Goal: Task Accomplishment & Management: Use online tool/utility

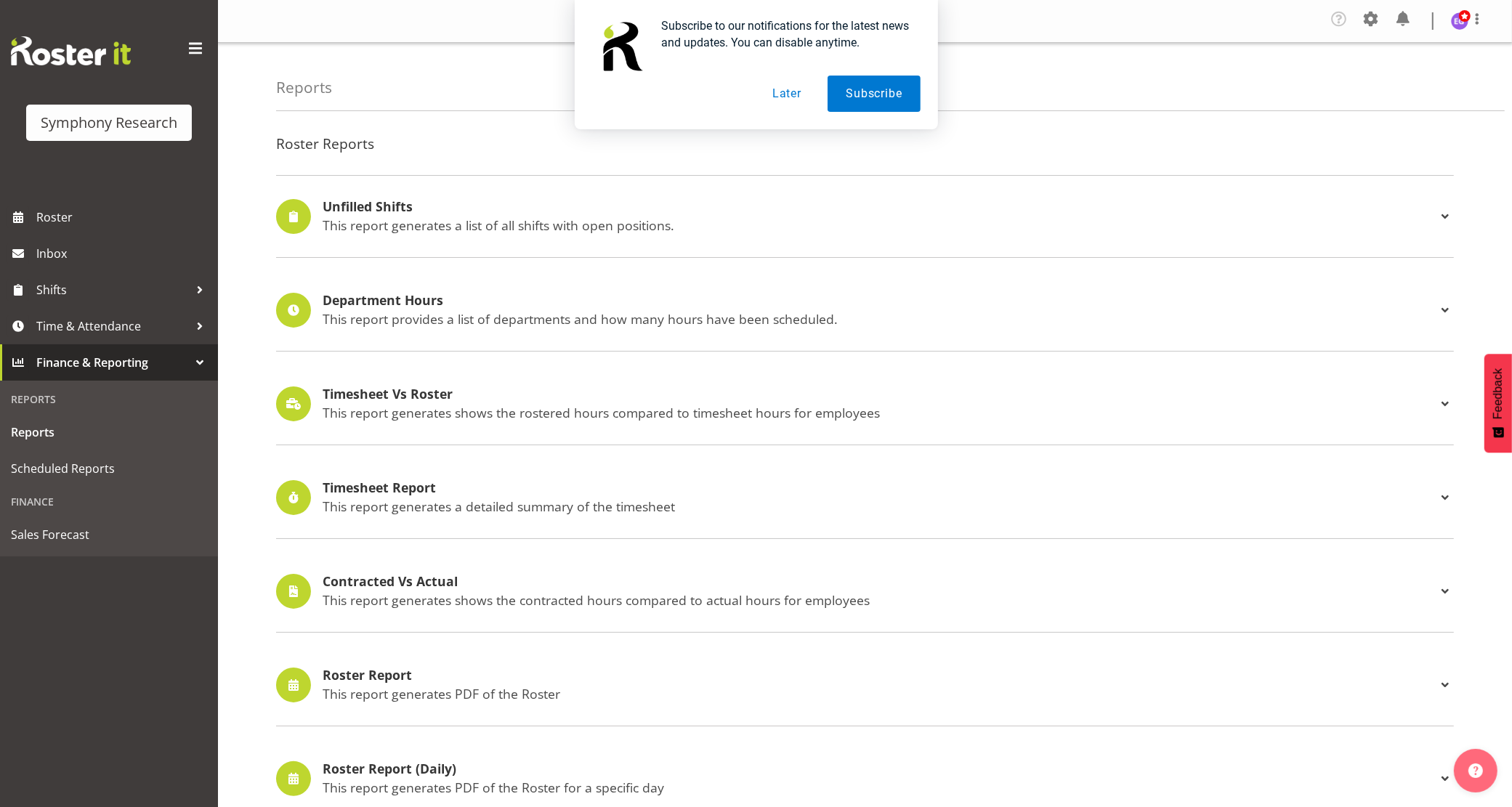
click at [792, 86] on button "Later" at bounding box center [787, 94] width 65 height 37
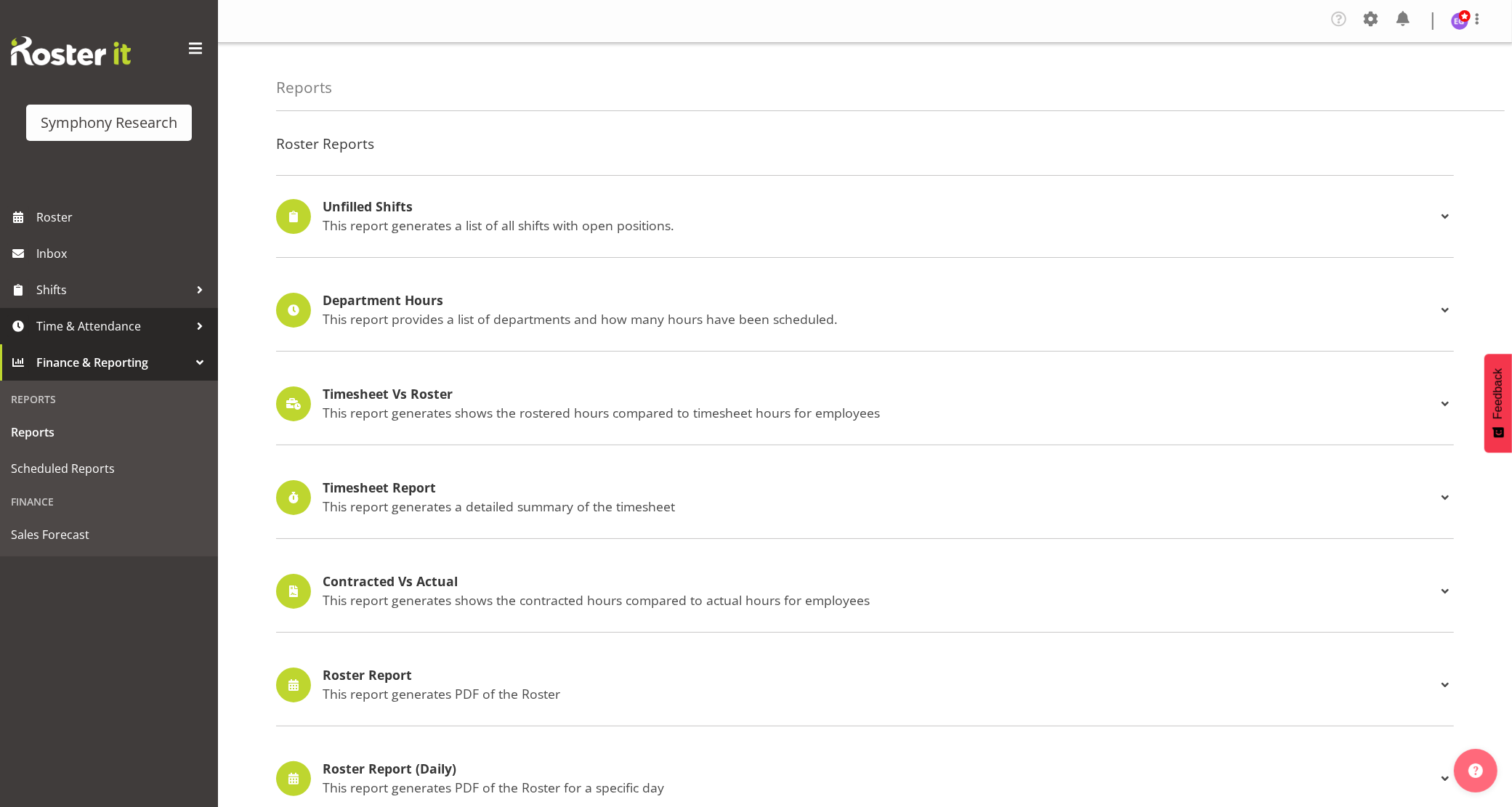
click at [114, 322] on span "Time & Attendance" at bounding box center [112, 326] width 152 height 22
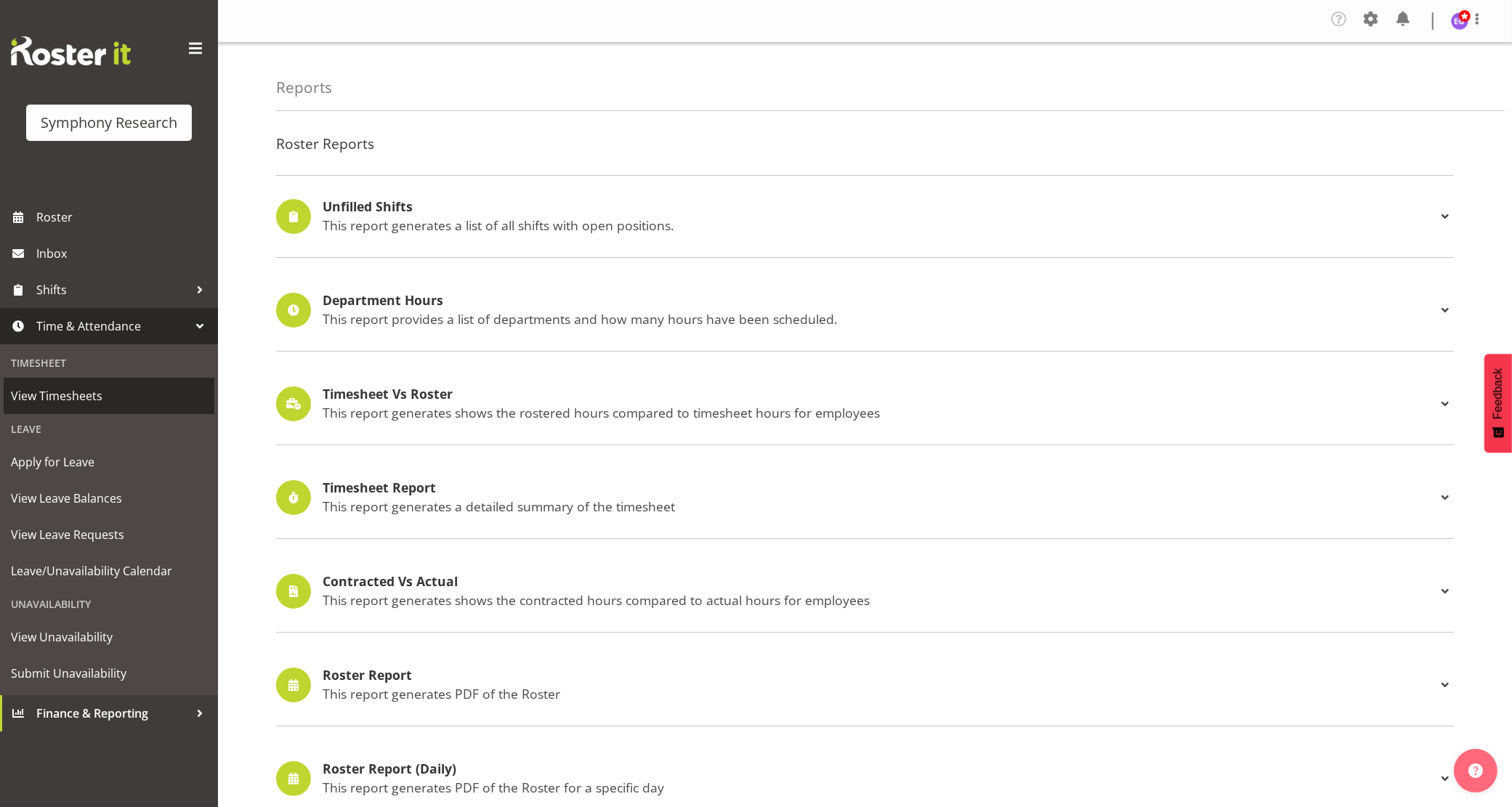
click at [122, 390] on span "View Timesheets" at bounding box center [108, 395] width 196 height 22
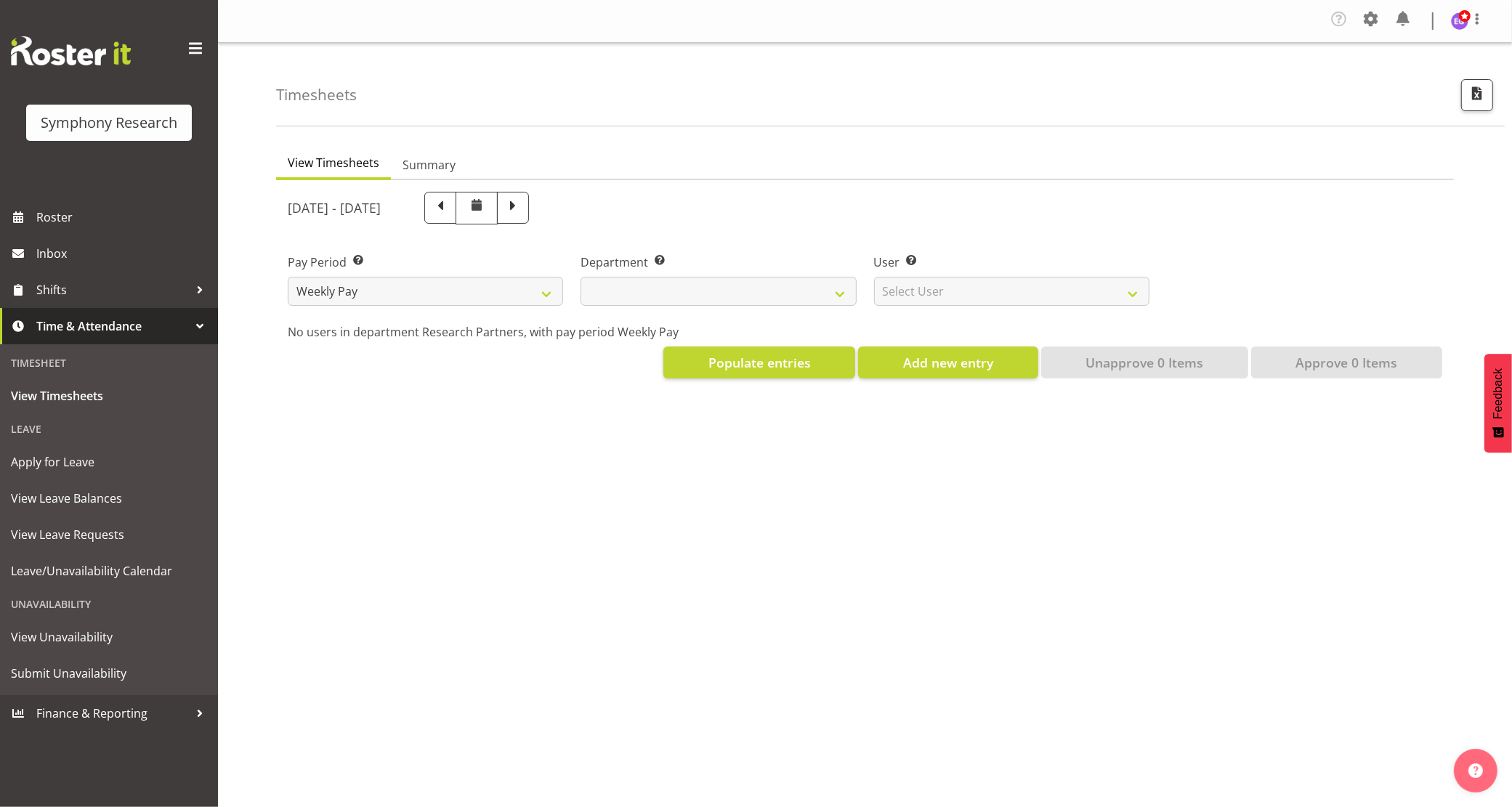
select select
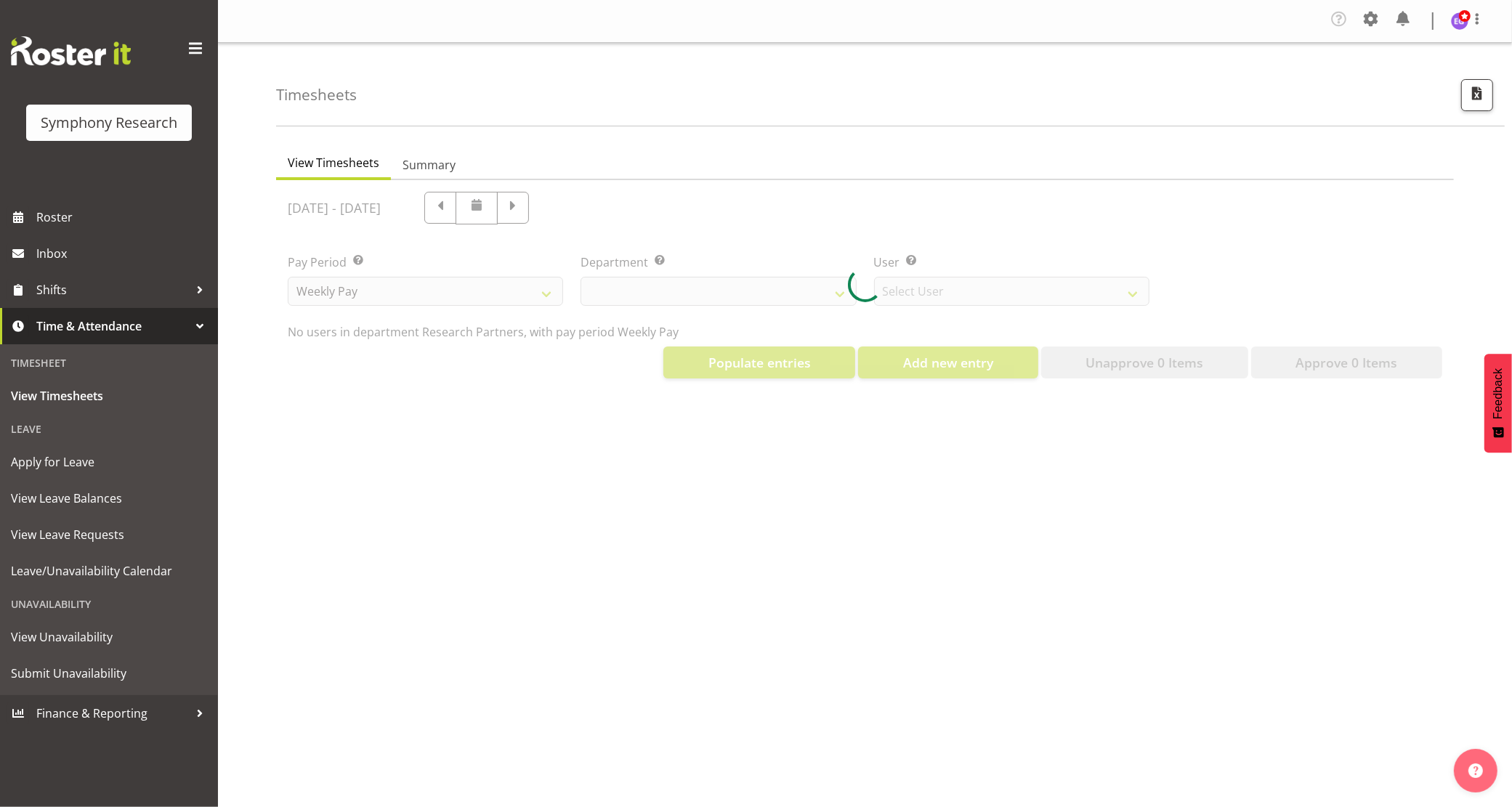
select select "10174"
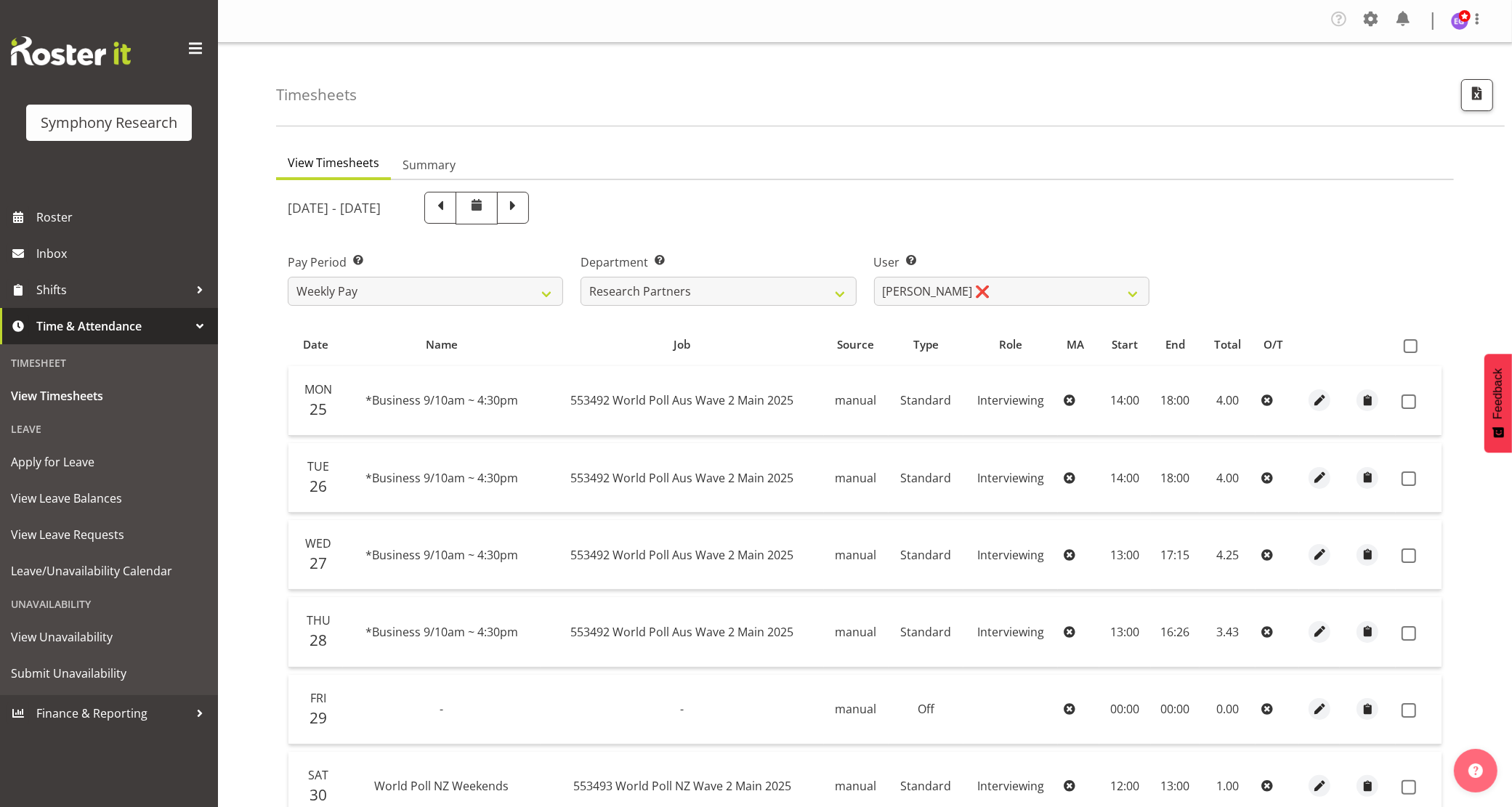
click at [896, 165] on ul "View Timesheets Summary" at bounding box center [865, 164] width 1178 height 32
click at [1479, 98] on span "button" at bounding box center [1476, 92] width 19 height 19
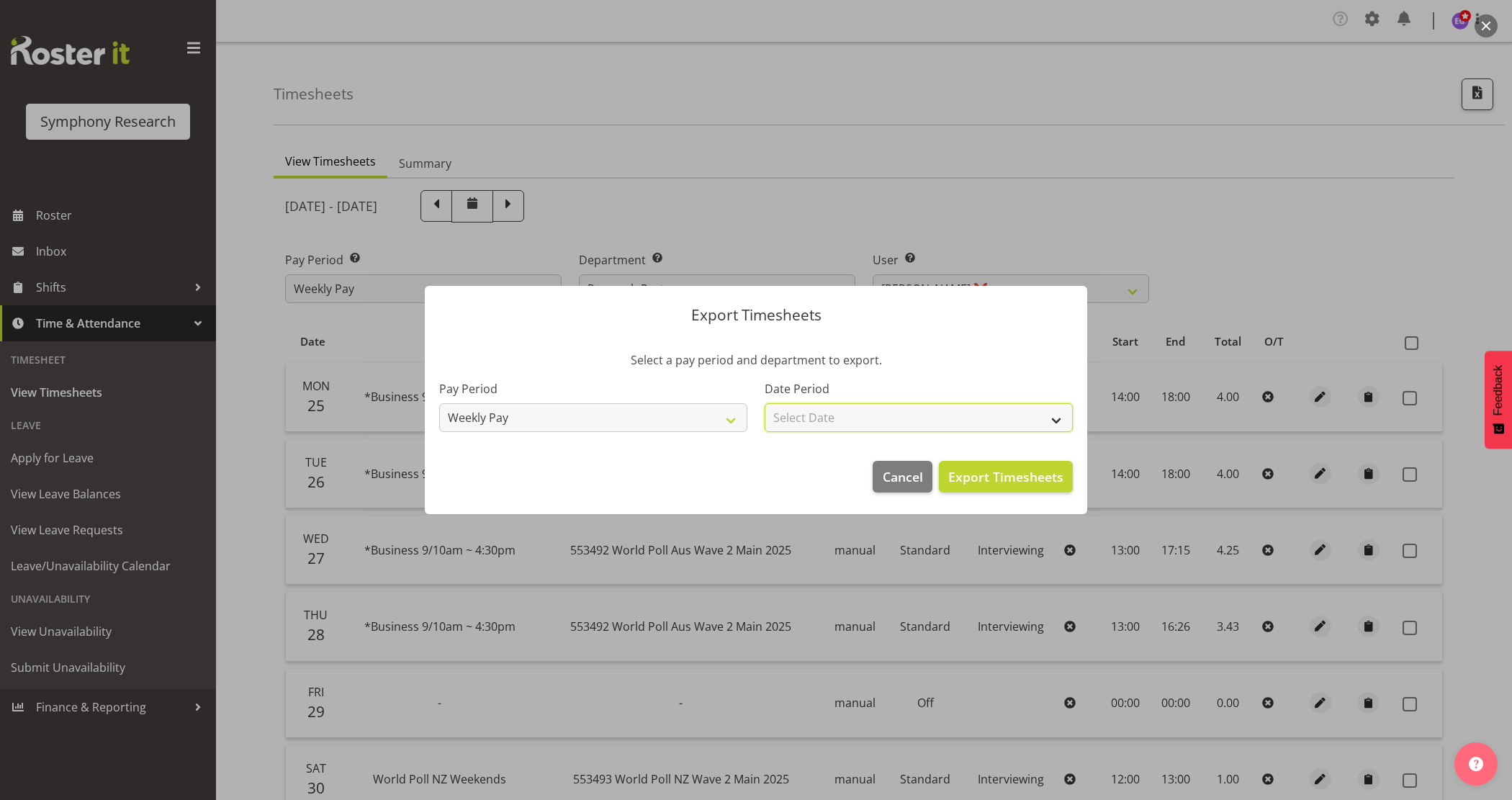
click at [819, 416] on select "Select Date Week starting [DATE] Week starting [DATE] Week starting [DATE] Week…" at bounding box center [918, 418] width 308 height 29
select select "[DATE]"
click at [764, 403] on select "Select Date Week starting [DATE] Week starting [DATE] Week starting [DATE] Week…" at bounding box center [918, 418] width 308 height 29
click at [1014, 480] on span "Export Timesheets" at bounding box center [1006, 476] width 116 height 19
click at [884, 475] on button "Cancel" at bounding box center [901, 476] width 59 height 32
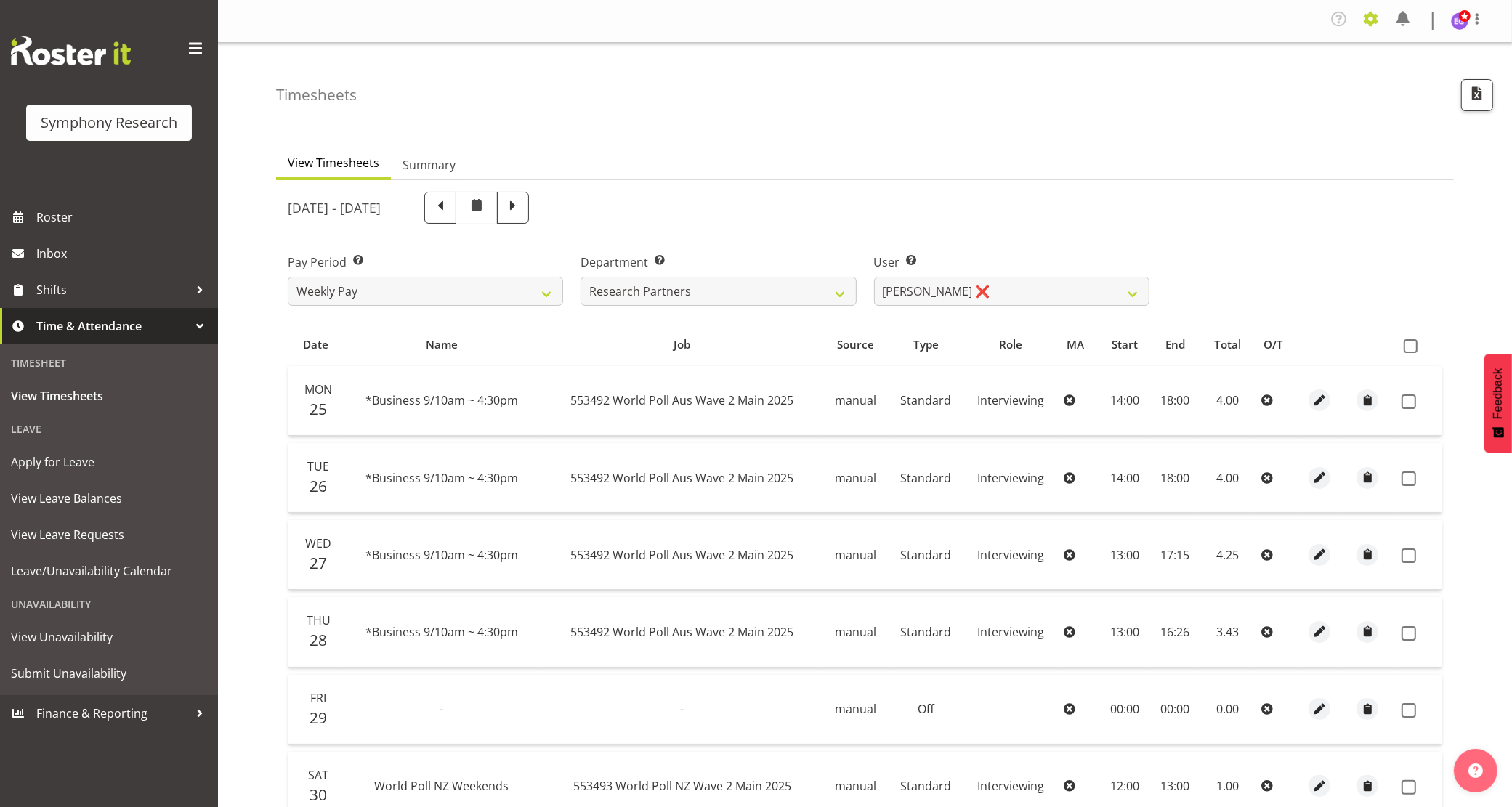
click at [1378, 11] on span at bounding box center [1370, 19] width 24 height 24
